Goal: Transaction & Acquisition: Purchase product/service

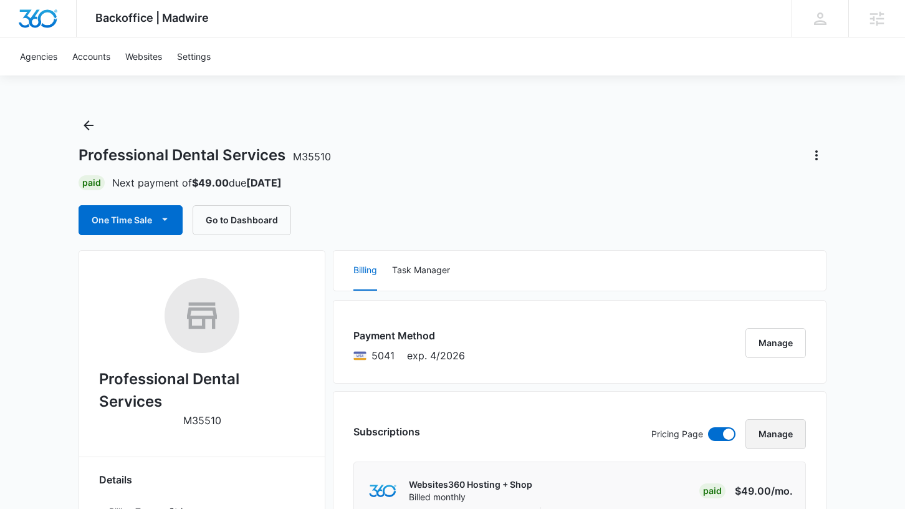
click at [775, 430] on button "Manage" at bounding box center [776, 434] width 60 height 30
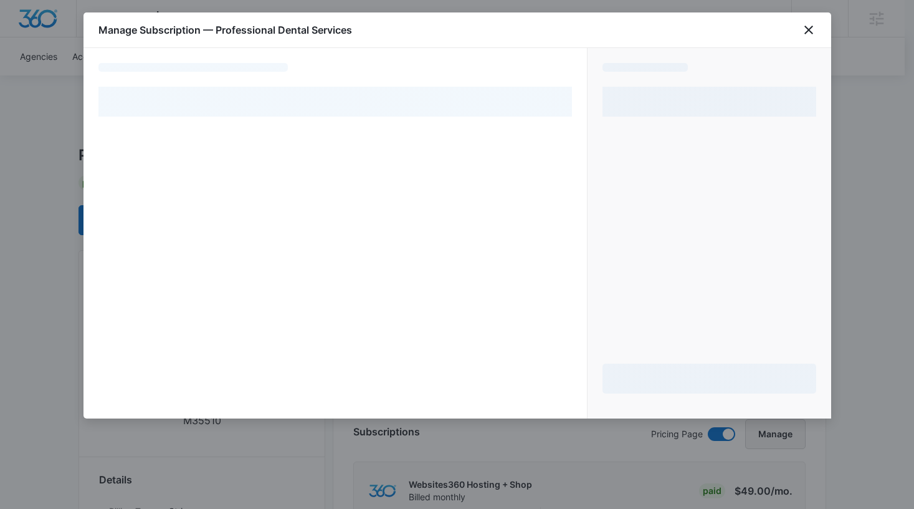
select select "pm_1RDuKqA4n8RTgNjUXgNyL1Zc"
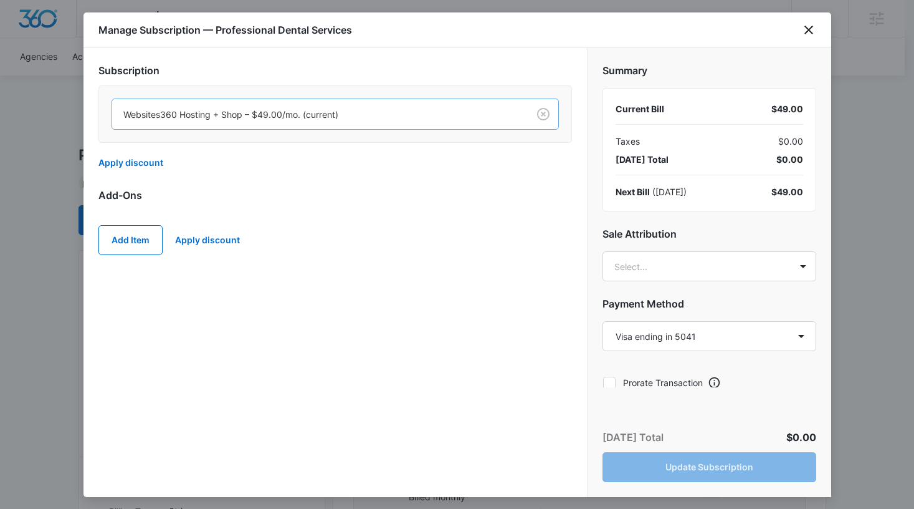
click at [516, 114] on div "Websites360 Hosting + Shop – $49.00/mo. (current)" at bounding box center [320, 114] width 416 height 28
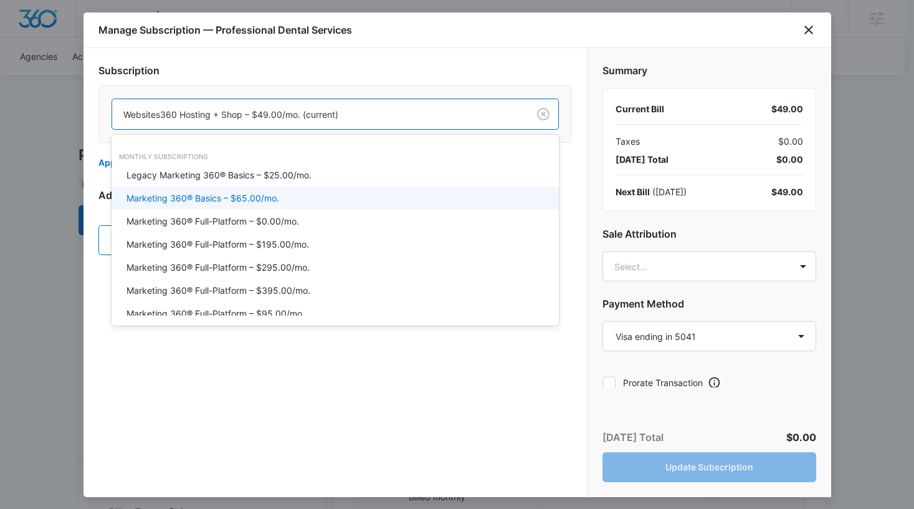
click at [286, 203] on div "Marketing 360® Basics – $65.00/mo." at bounding box center [334, 197] width 415 height 13
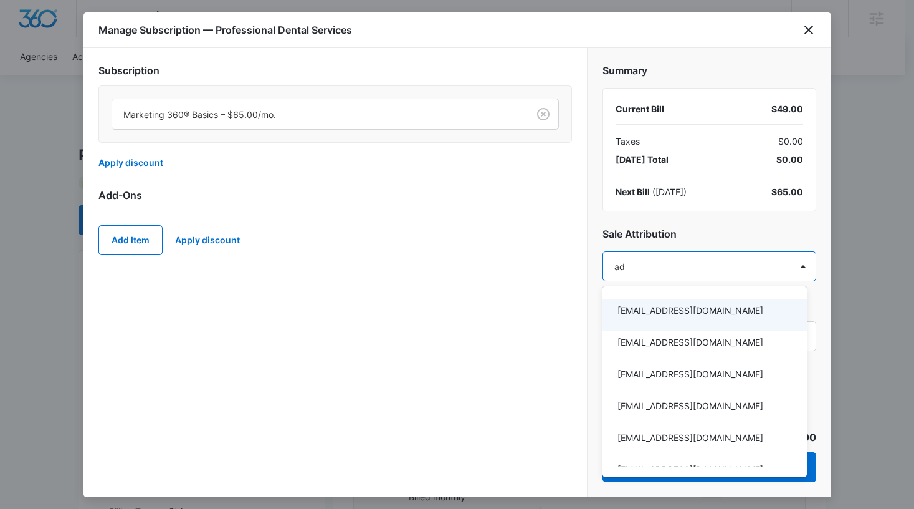
type input "adr"
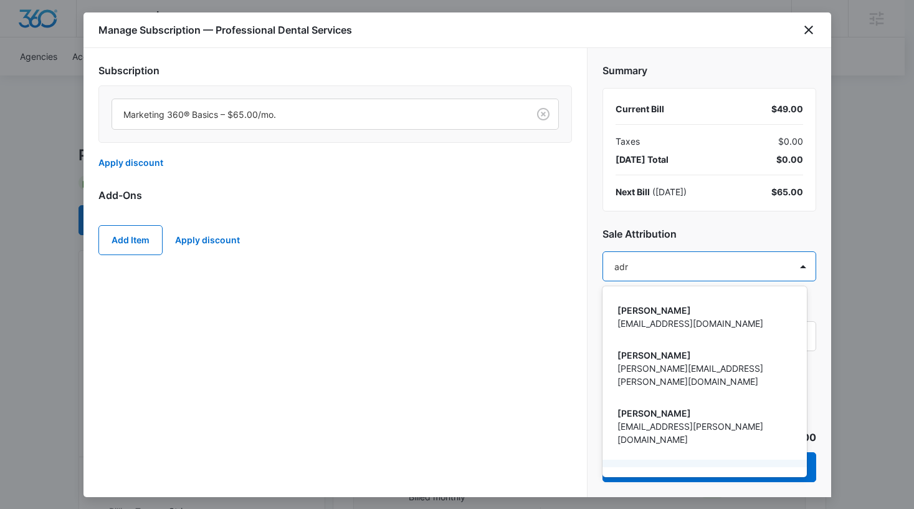
click at [668, 464] on p "Adrianne Ridder" at bounding box center [704, 470] width 172 height 13
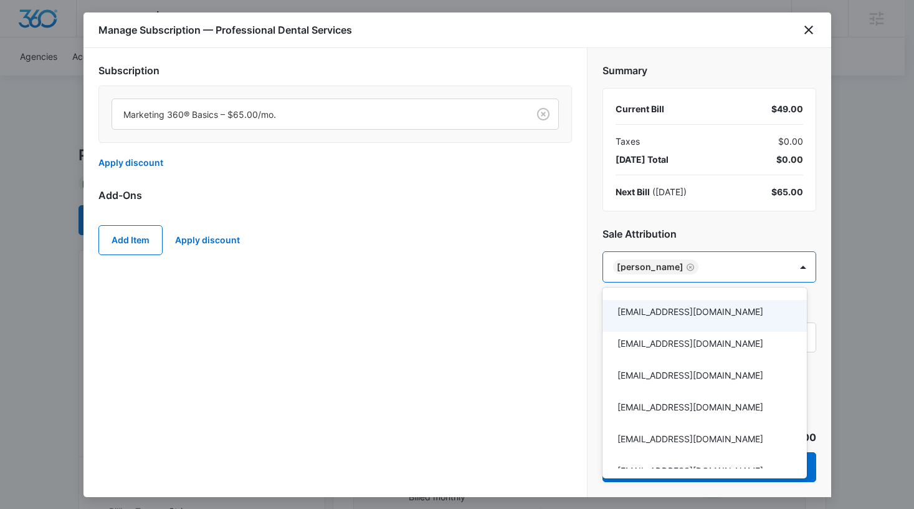
click at [739, 237] on div at bounding box center [457, 254] width 914 height 509
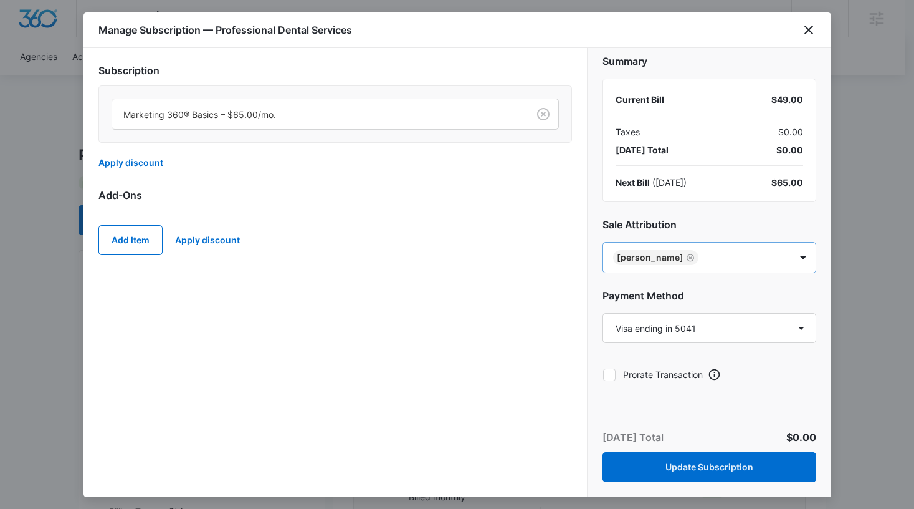
scroll to position [11, 0]
click at [611, 373] on icon at bounding box center [609, 373] width 11 height 11
click at [603, 373] on input "Prorate Transaction" at bounding box center [603, 373] width 1 height 1
checkbox input "true"
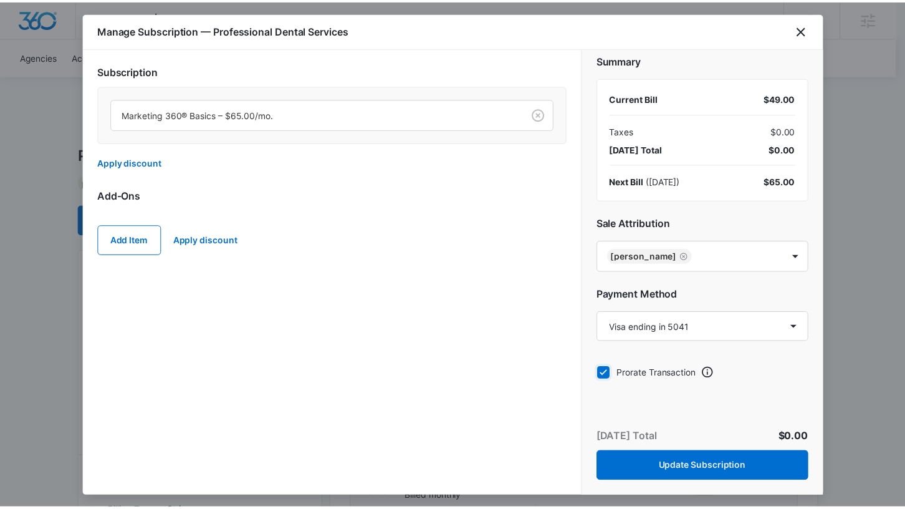
scroll to position [0, 0]
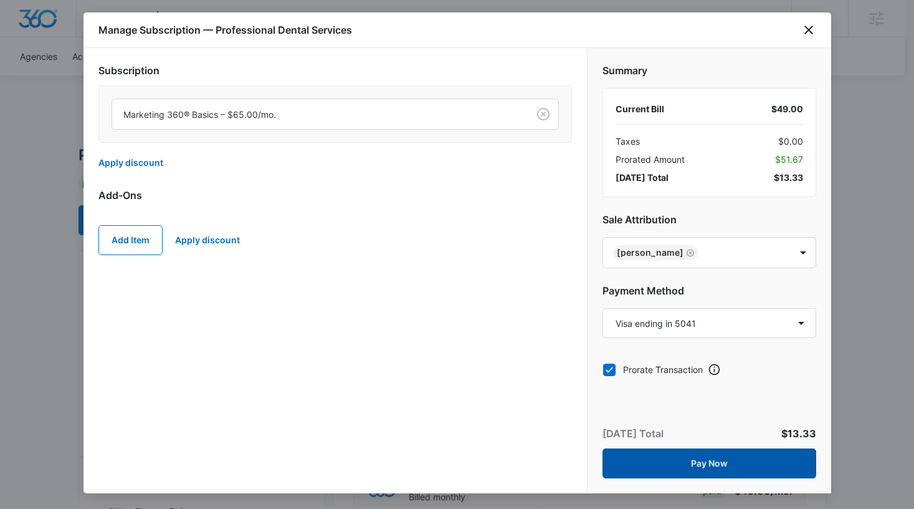
click at [699, 461] on button "Pay Now" at bounding box center [710, 463] width 214 height 30
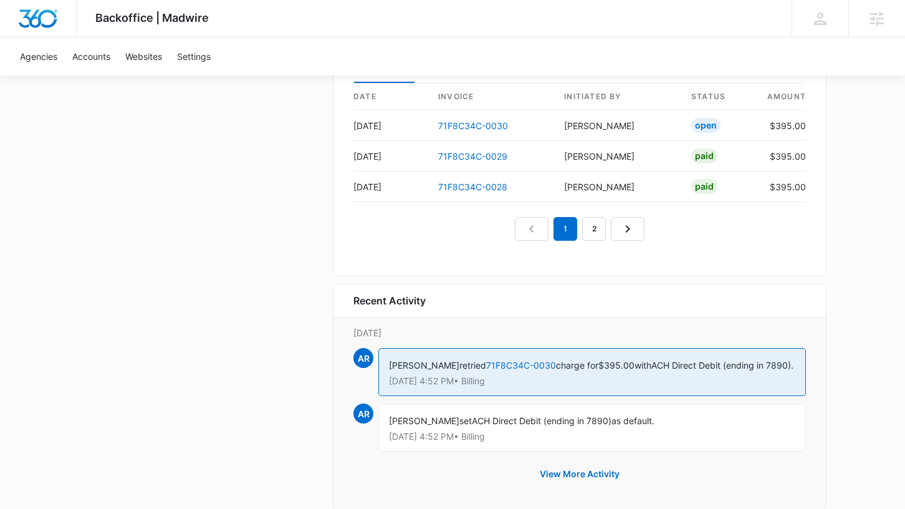
scroll to position [1243, 0]
